Goal: Understand process/instructions: Learn how to perform a task or action

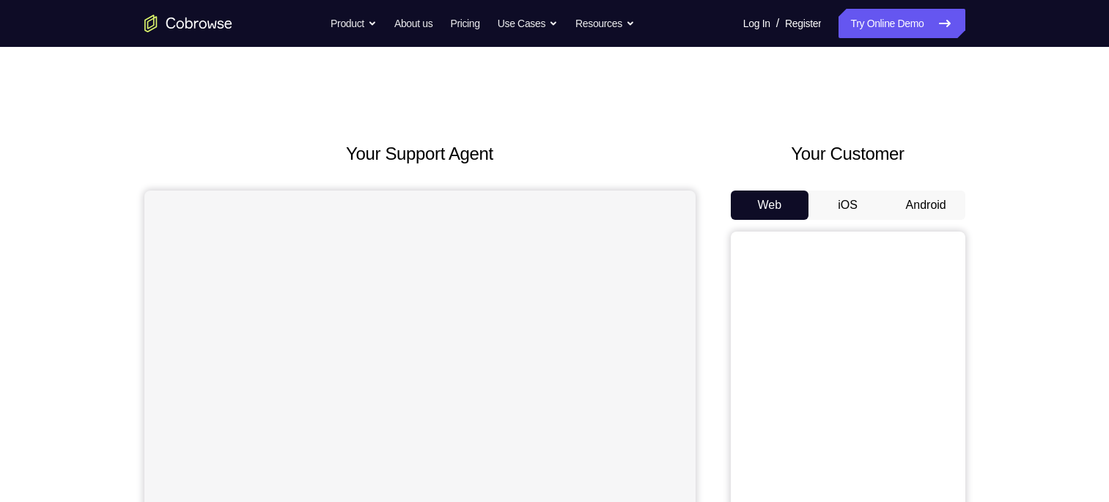
click at [909, 204] on button "Android" at bounding box center [926, 205] width 78 height 29
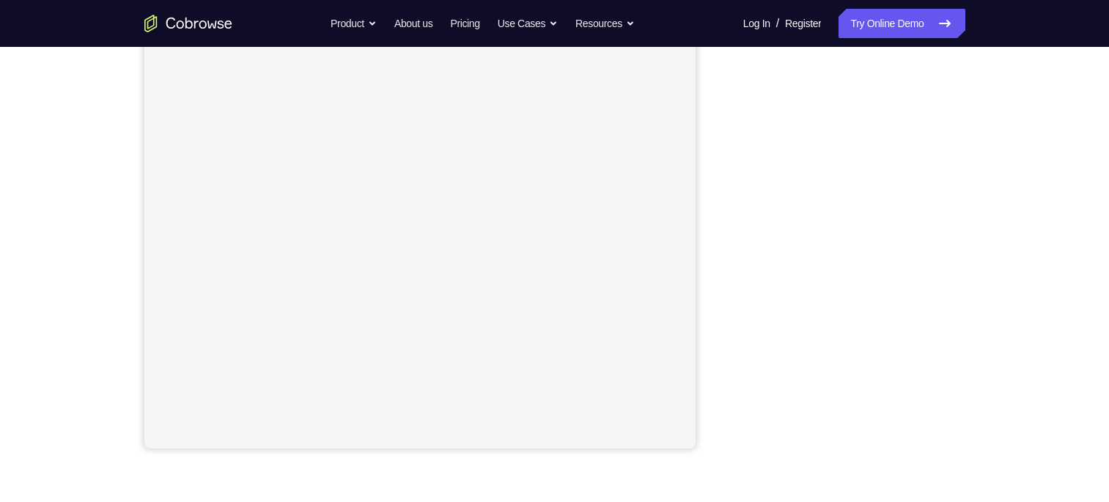
scroll to position [235, 0]
click at [981, 190] on div "Your Support Agent Your Customer Web iOS Android Next Steps We’d be happy to gi…" at bounding box center [555, 295] width 938 height 967
drag, startPoint x: 1020, startPoint y: 251, endPoint x: 1020, endPoint y: 271, distance: 20.5
click at [1020, 271] on div "Your Support Agent Your Customer Web iOS Android Next Steps We’d be happy to gi…" at bounding box center [555, 311] width 938 height 967
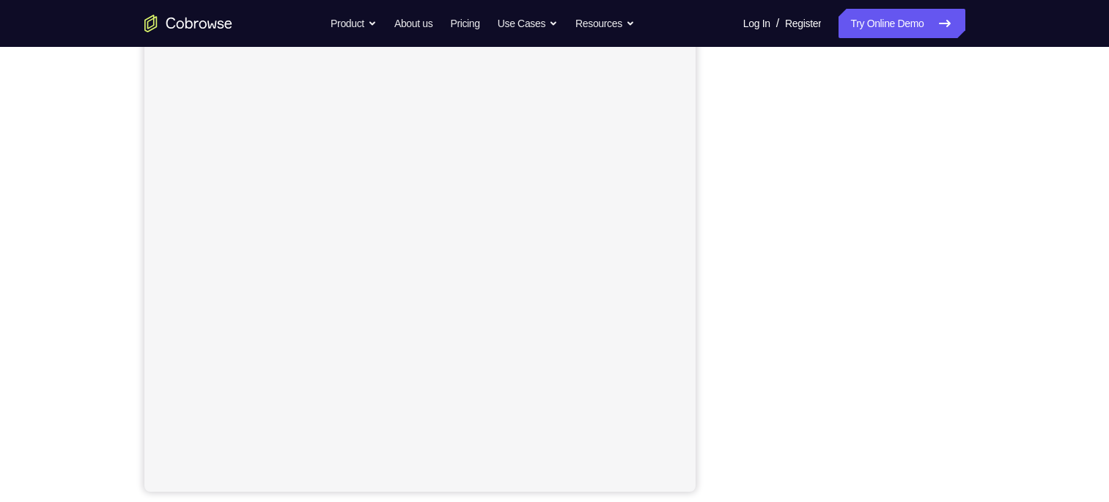
scroll to position [191, 0]
click at [1009, 200] on div "Your Support Agent Your Customer Web iOS Android Next Steps We’d be happy to gi…" at bounding box center [555, 339] width 938 height 967
